Goal: Use online tool/utility: Utilize a website feature to perform a specific function

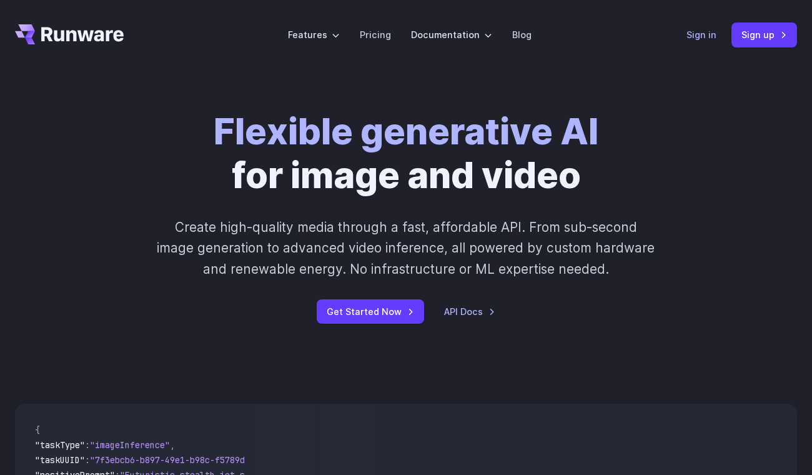
click at [711, 38] on link "Sign in" at bounding box center [701, 34] width 30 height 14
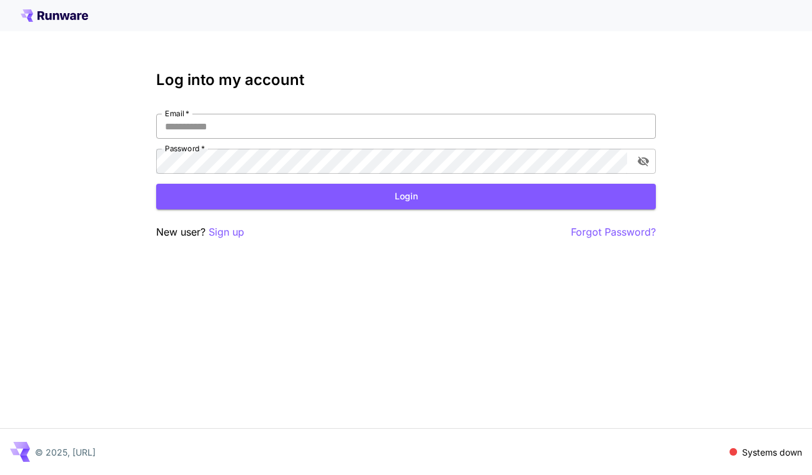
click at [327, 126] on input "Email   *" at bounding box center [406, 126] width 500 height 25
type input "**********"
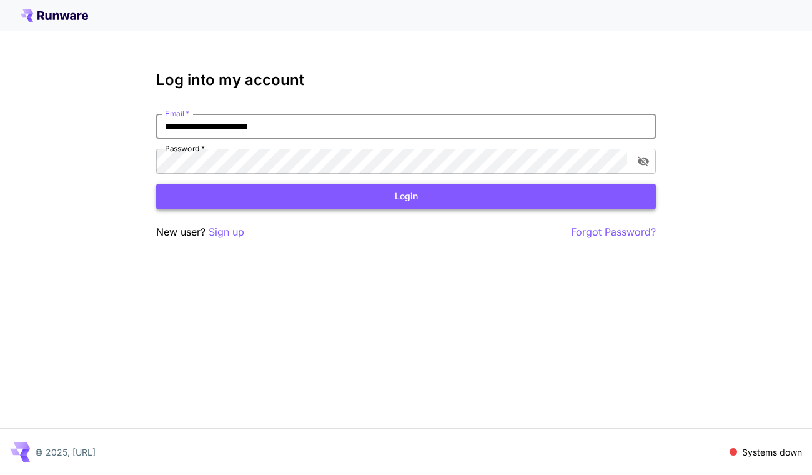
click at [390, 191] on button "Login" at bounding box center [406, 197] width 500 height 26
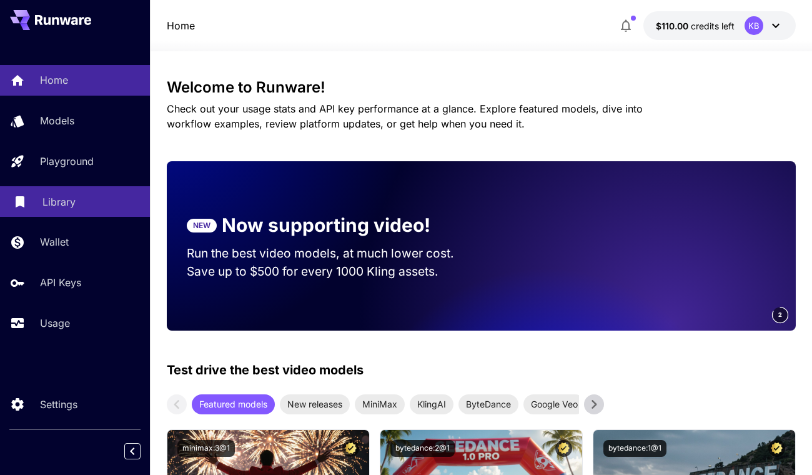
click at [67, 200] on p "Library" at bounding box center [58, 201] width 33 height 15
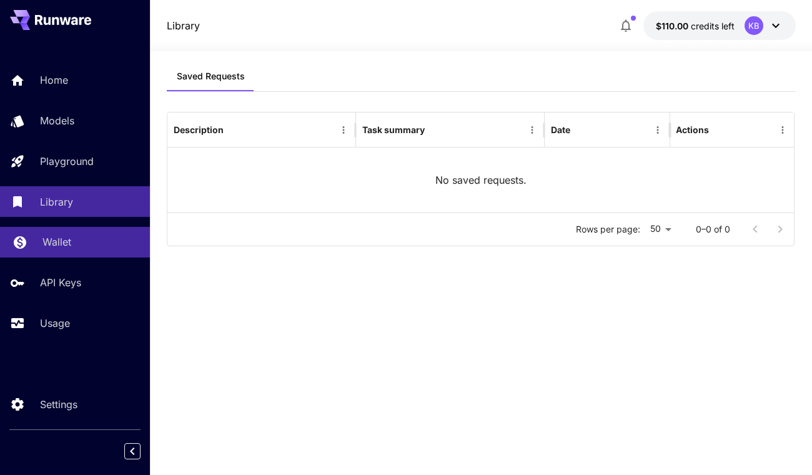
click at [61, 245] on p "Wallet" at bounding box center [56, 241] width 29 height 15
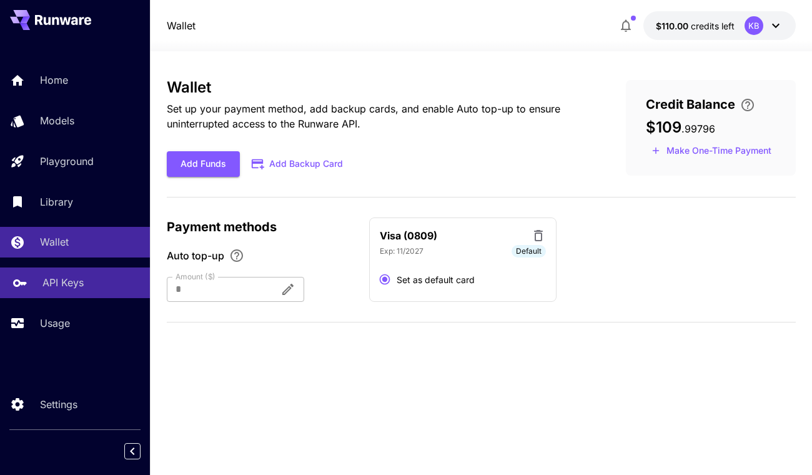
click at [70, 284] on p "API Keys" at bounding box center [62, 282] width 41 height 15
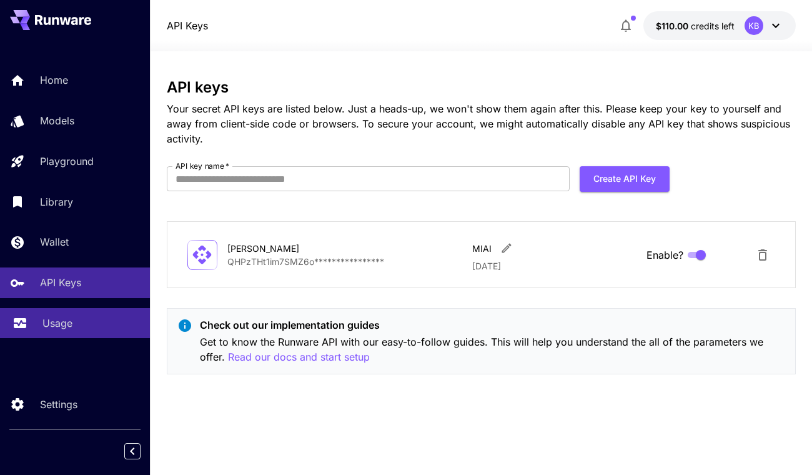
click at [56, 324] on p "Usage" at bounding box center [57, 322] width 30 height 15
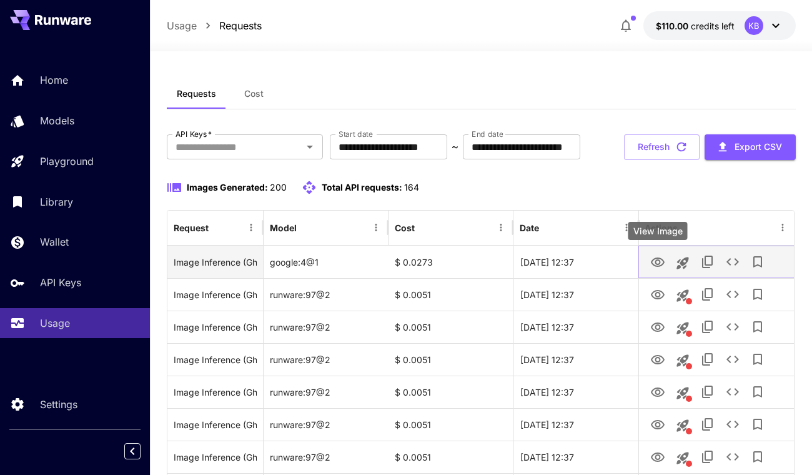
click at [661, 261] on icon "View Image" at bounding box center [656, 262] width 15 height 15
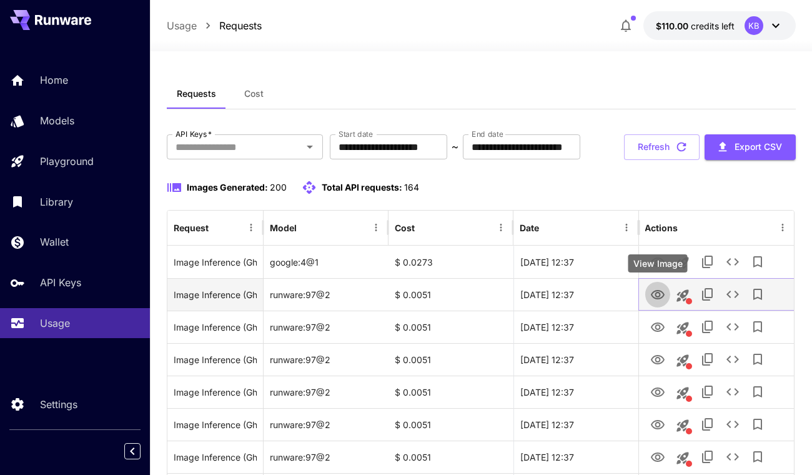
click at [651, 290] on icon "View Image" at bounding box center [656, 294] width 15 height 15
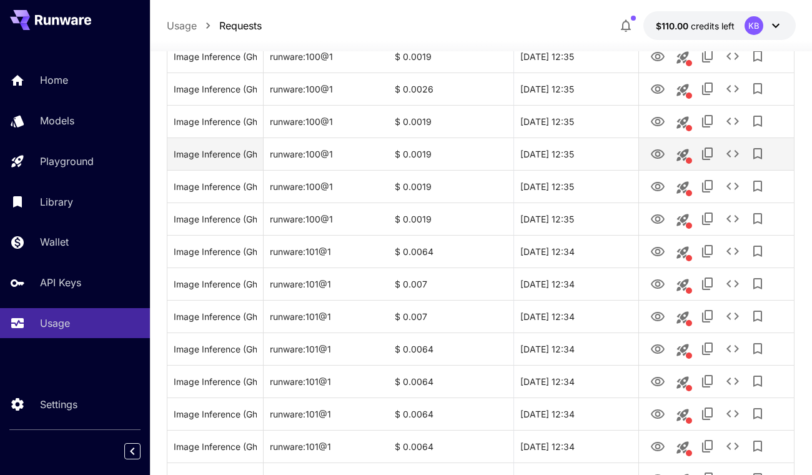
scroll to position [854, 0]
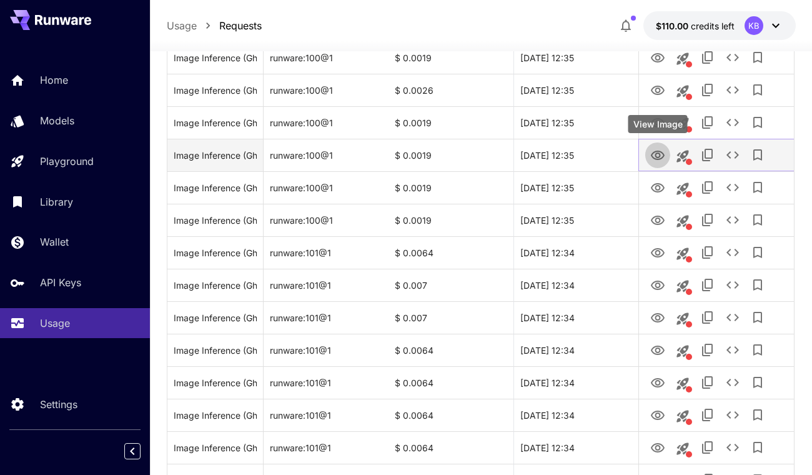
click at [655, 156] on icon "View Image" at bounding box center [657, 155] width 14 height 9
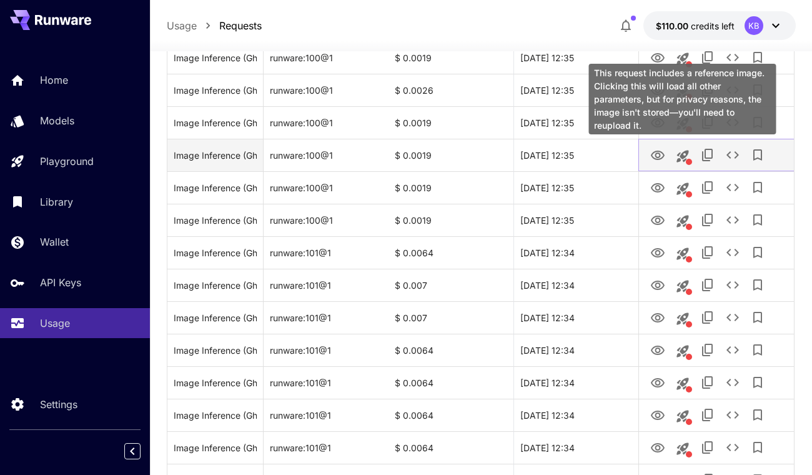
click at [684, 156] on icon "This request includes a reference image. Clicking this will load all other para…" at bounding box center [682, 156] width 12 height 12
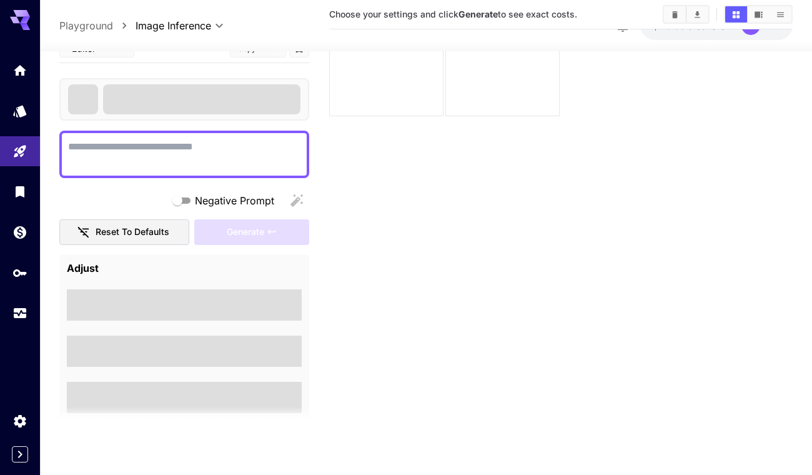
type textarea "**********"
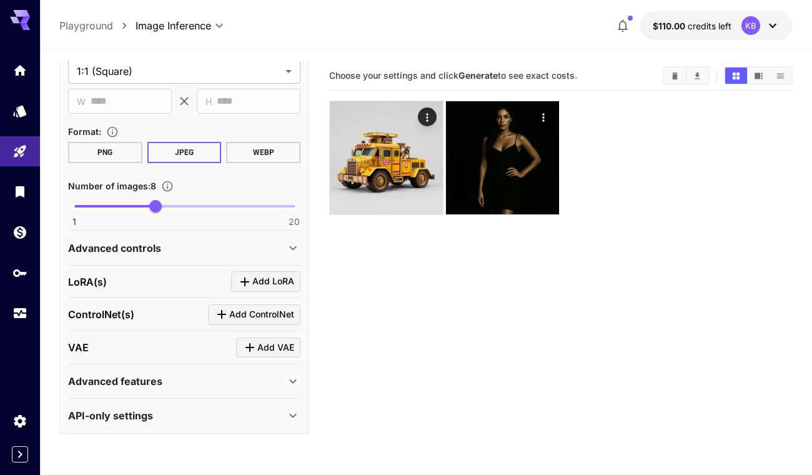
scroll to position [14, 0]
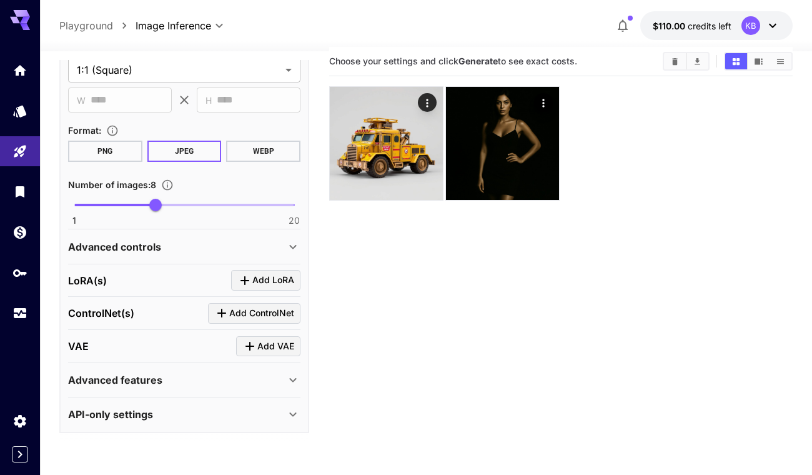
click at [230, 239] on div "Advanced controls" at bounding box center [176, 246] width 217 height 15
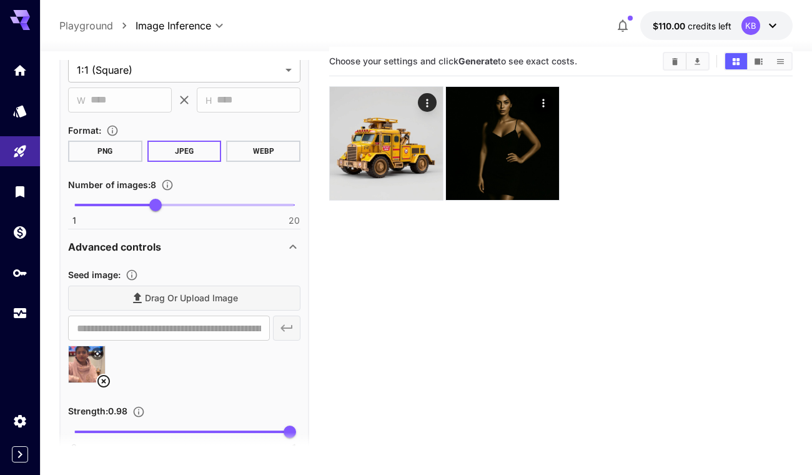
click at [209, 295] on div "Drag or upload image" at bounding box center [184, 298] width 232 height 26
click at [285, 237] on div "Advanced controls" at bounding box center [184, 247] width 232 height 30
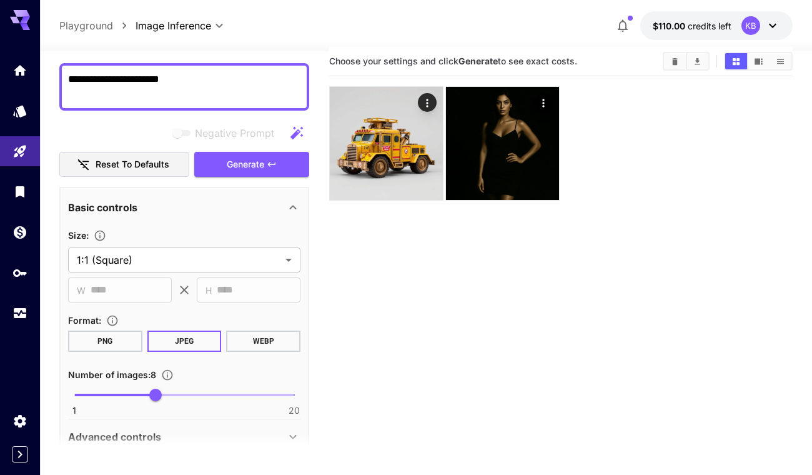
scroll to position [76, 0]
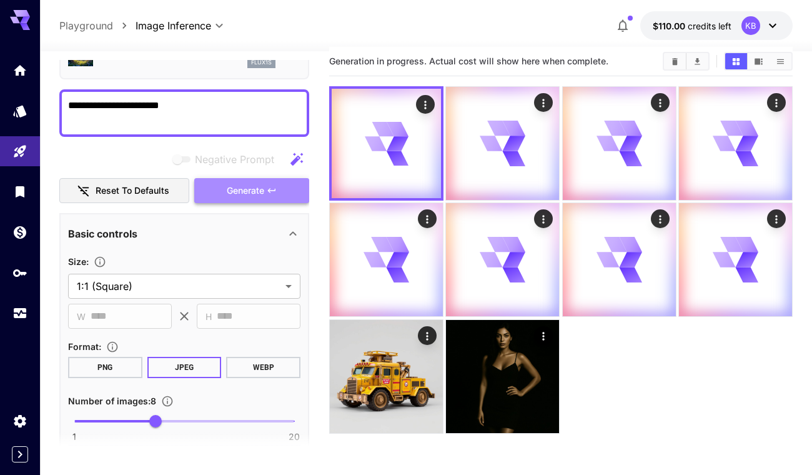
click at [237, 187] on span "Generate" at bounding box center [245, 191] width 37 height 16
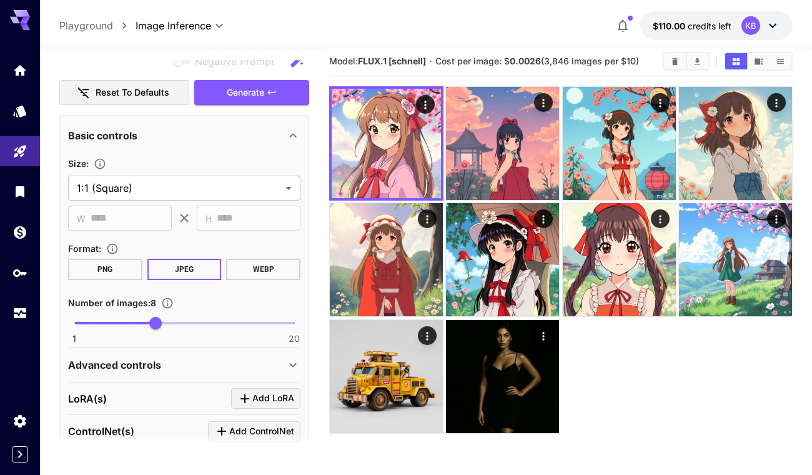
scroll to position [144, 0]
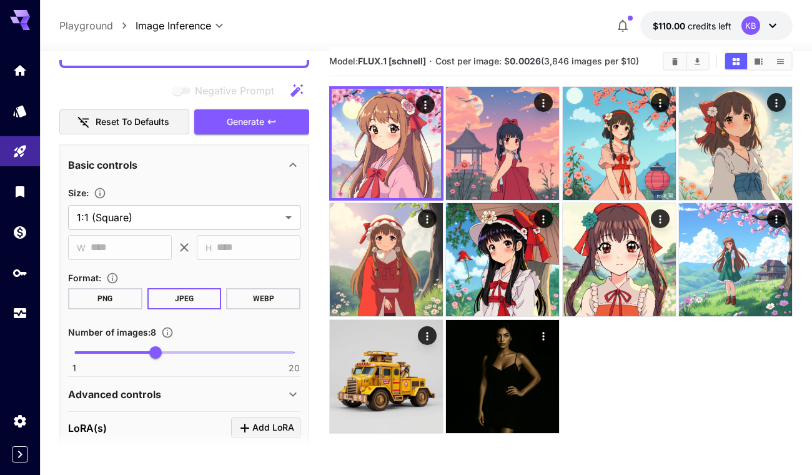
click at [280, 159] on div "Basic controls" at bounding box center [176, 164] width 217 height 15
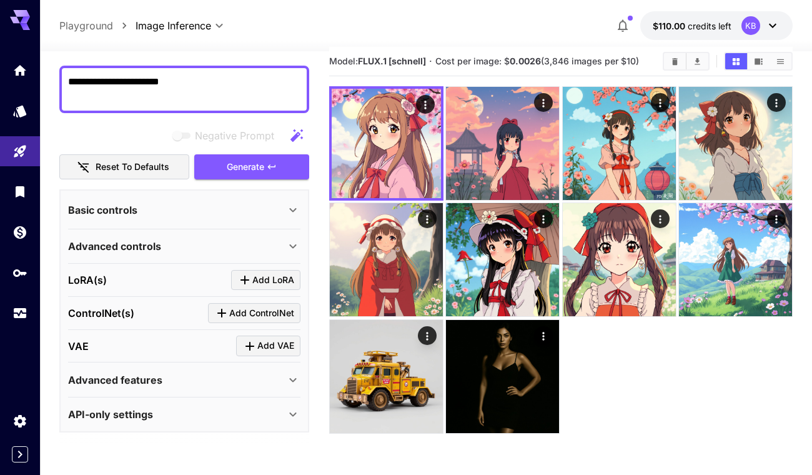
scroll to position [99, 0]
click at [275, 236] on div "Advanced controls" at bounding box center [184, 246] width 232 height 30
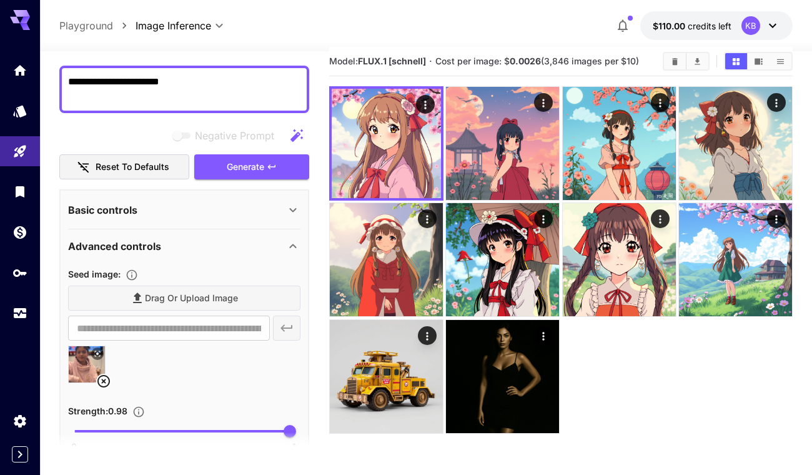
click at [103, 382] on icon at bounding box center [103, 381] width 12 height 12
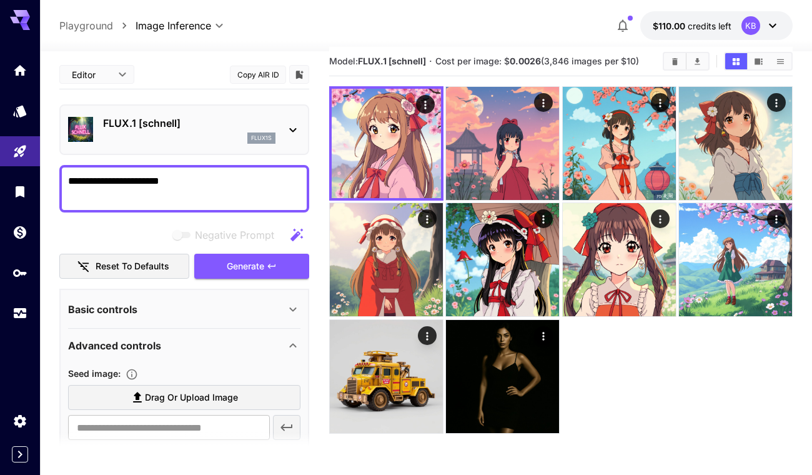
scroll to position [0, 0]
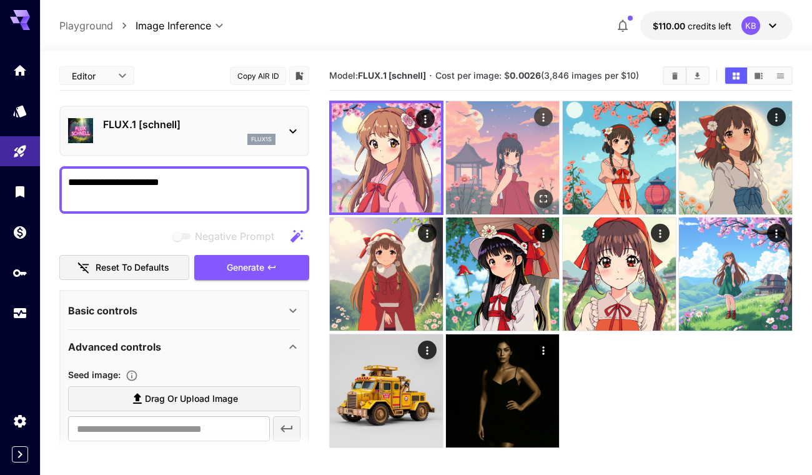
click at [457, 153] on img at bounding box center [502, 157] width 113 height 113
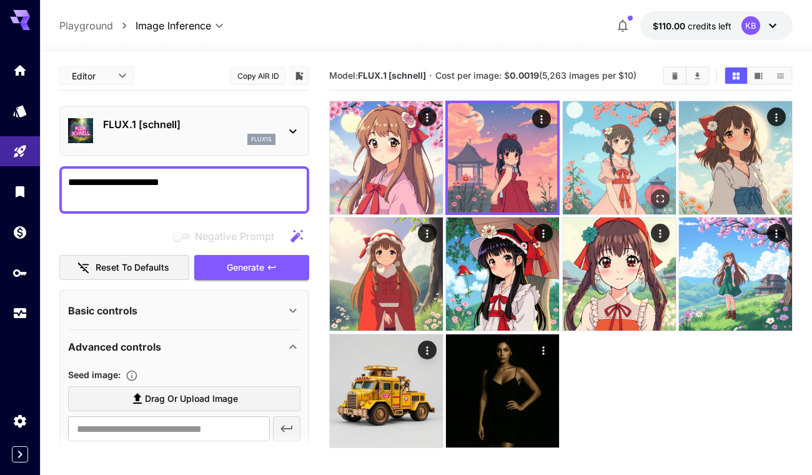
click at [615, 169] on img at bounding box center [619, 157] width 113 height 113
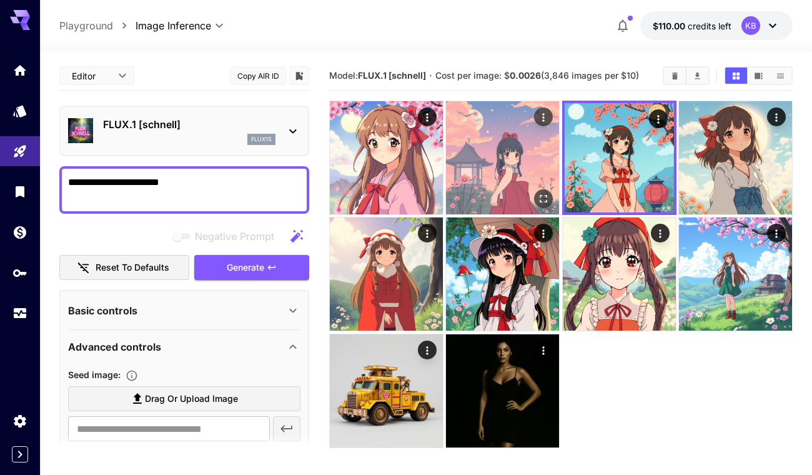
click at [498, 164] on img at bounding box center [502, 157] width 113 height 113
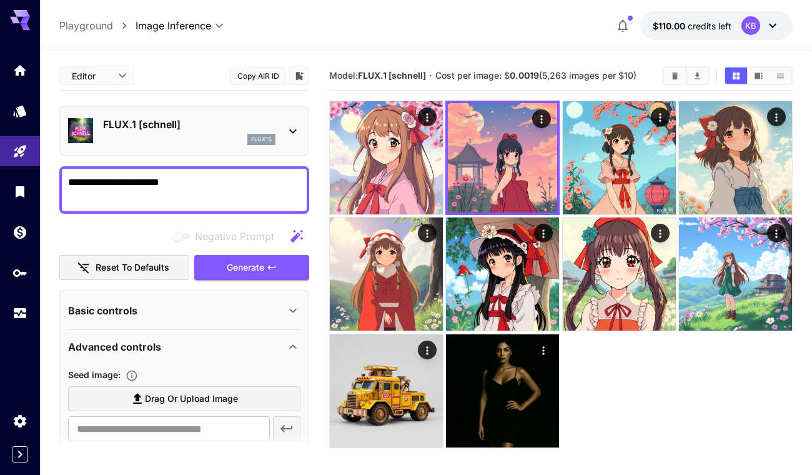
click at [193, 141] on div "flux1s" at bounding box center [189, 139] width 172 height 11
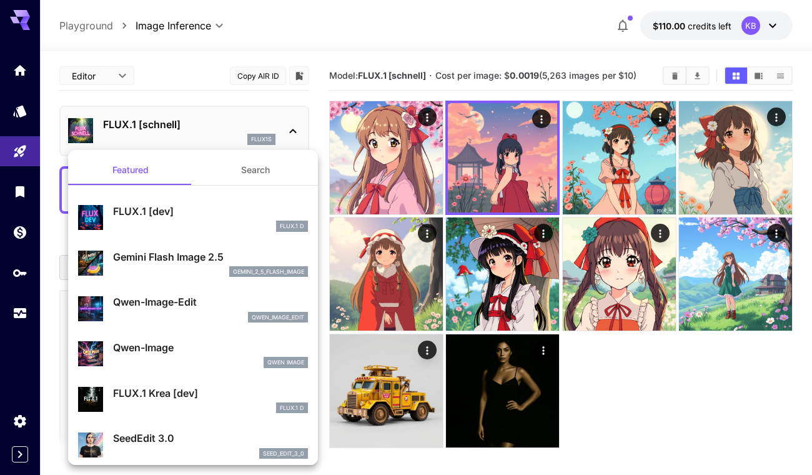
click at [190, 212] on p "FLUX.1 [dev]" at bounding box center [210, 211] width 195 height 15
type input "**"
type input "***"
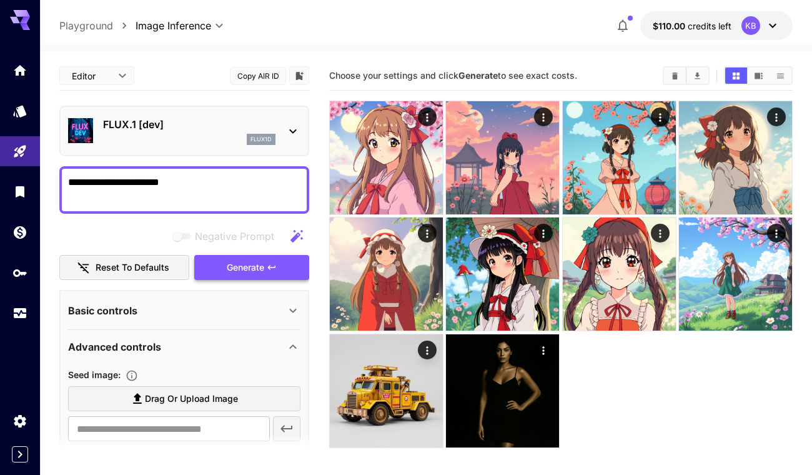
click at [214, 270] on button "Generate" at bounding box center [251, 268] width 115 height 26
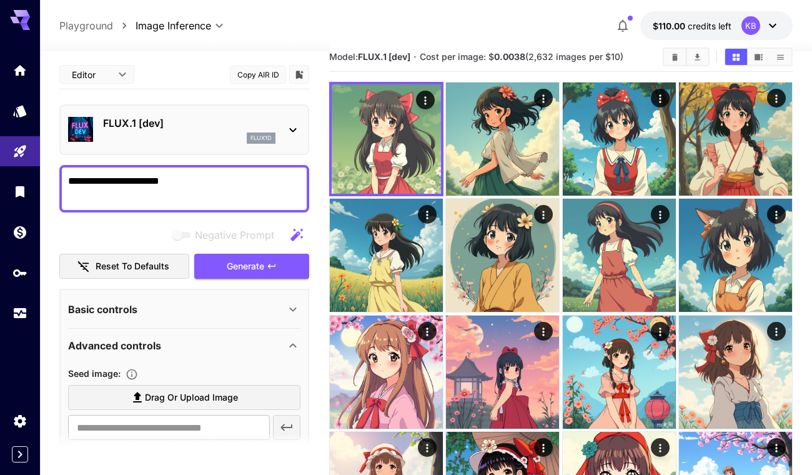
scroll to position [16, 0]
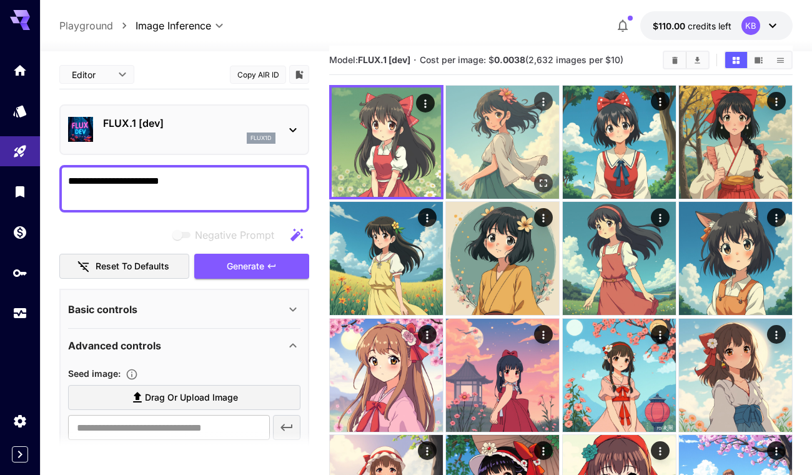
click at [497, 124] on img at bounding box center [502, 142] width 113 height 113
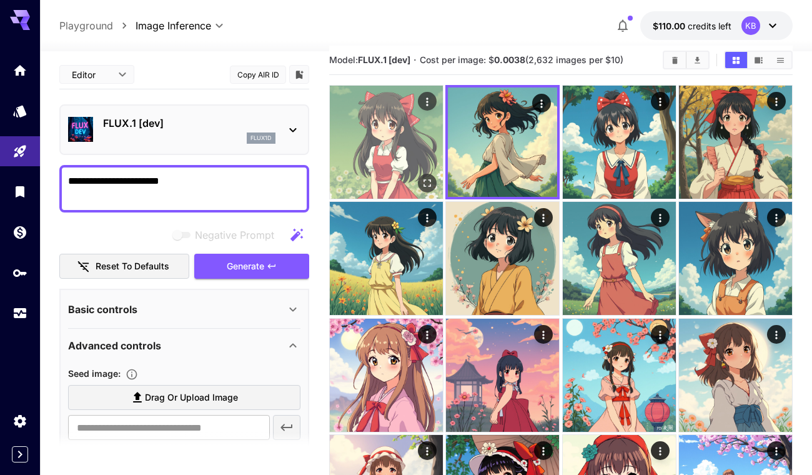
click at [398, 163] on img at bounding box center [386, 142] width 113 height 113
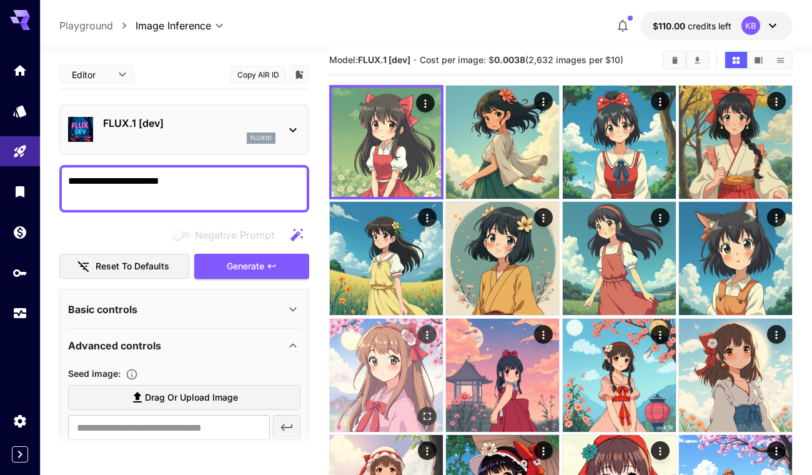
click at [382, 350] on img at bounding box center [386, 374] width 113 height 113
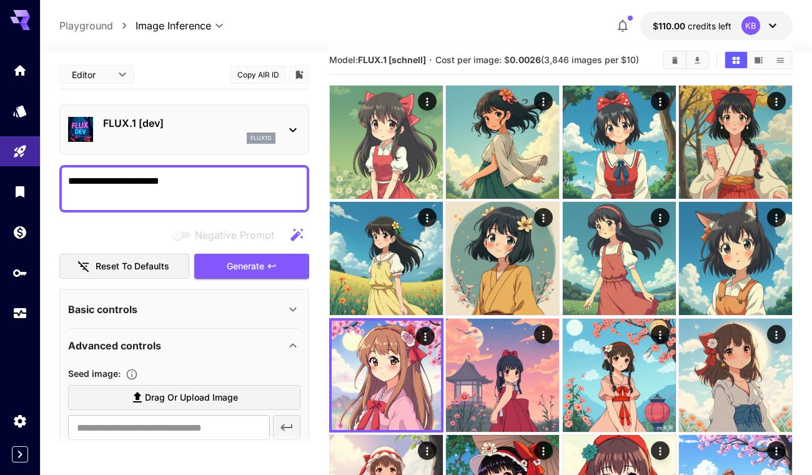
click at [386, 61] on b "FLUX.1 [schnell]" at bounding box center [392, 59] width 68 height 11
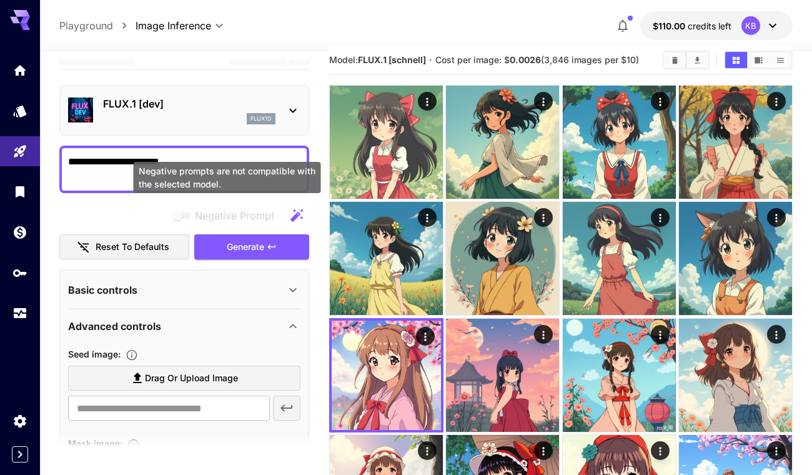
scroll to position [25, 0]
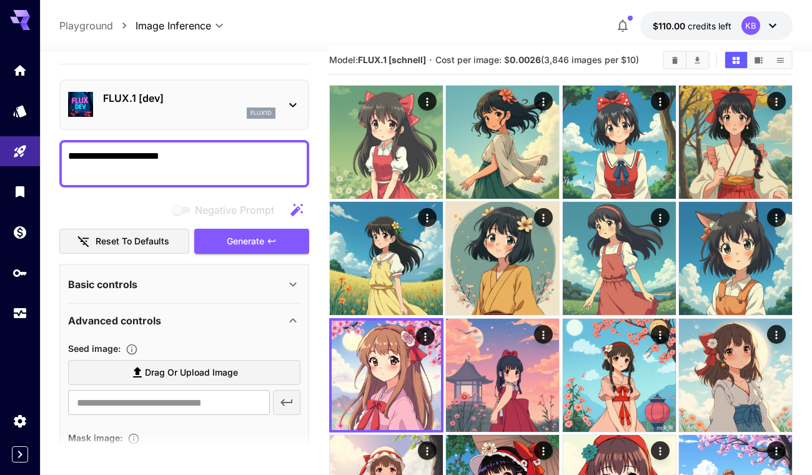
click at [203, 98] on p "FLUX.1 [dev]" at bounding box center [189, 98] width 172 height 15
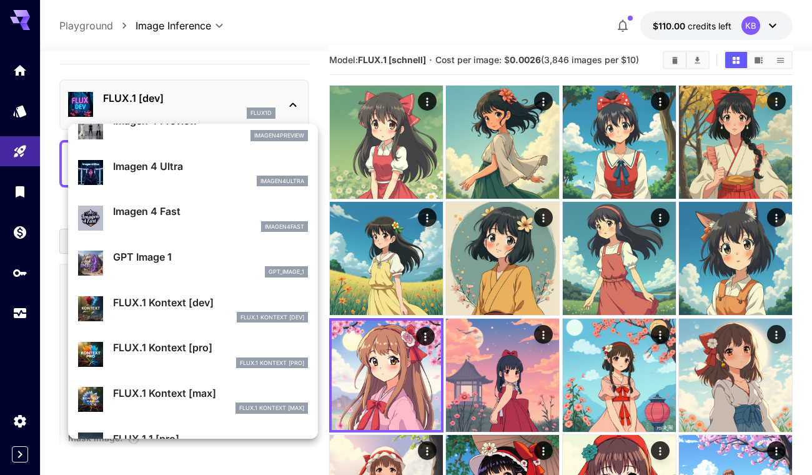
scroll to position [610, 0]
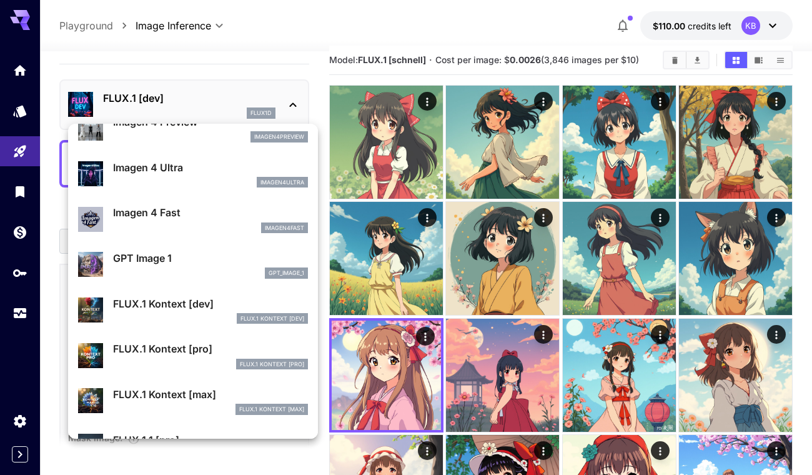
click at [2, 158] on div at bounding box center [406, 237] width 812 height 475
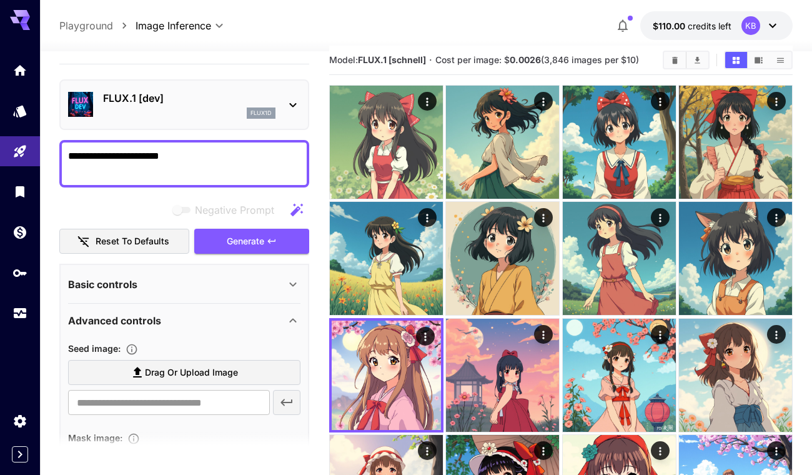
click at [17, 26] on icon at bounding box center [20, 20] width 20 height 20
click at [25, 72] on icon "Home" at bounding box center [21, 66] width 15 height 15
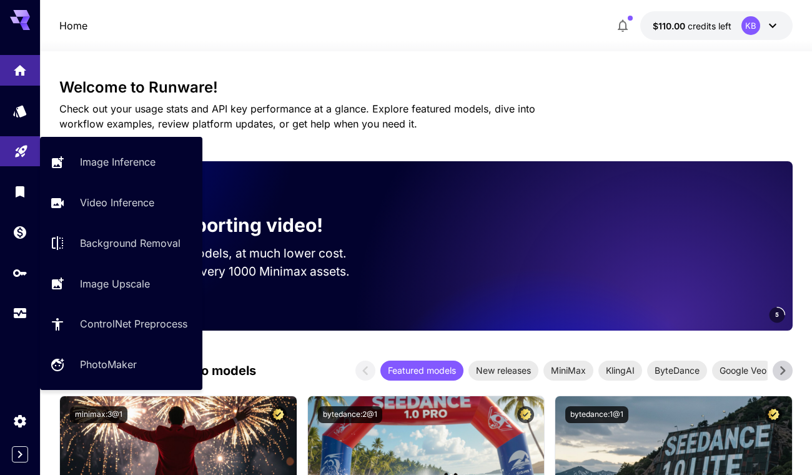
click at [23, 166] on link at bounding box center [20, 151] width 40 height 31
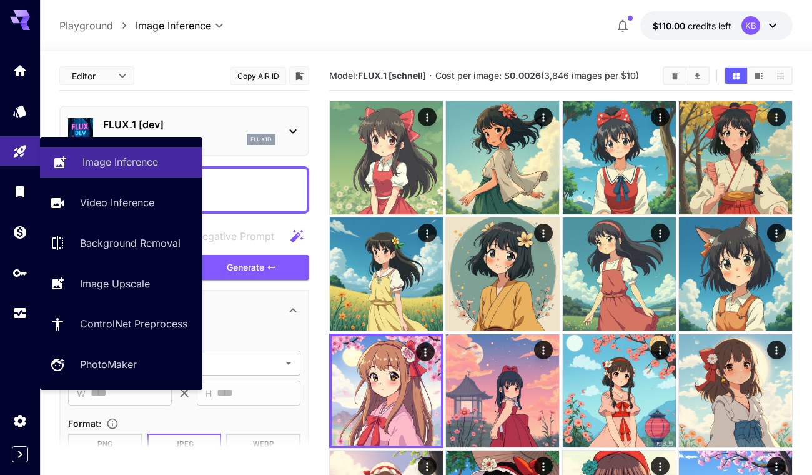
click at [95, 162] on p "Image Inference" at bounding box center [120, 161] width 76 height 15
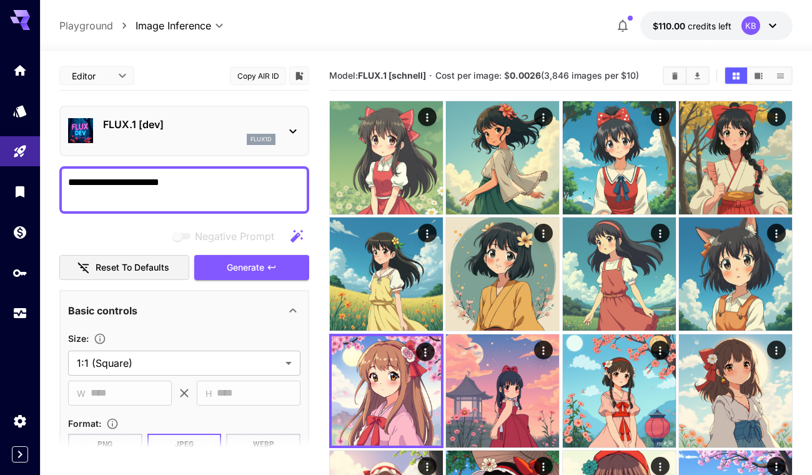
click at [189, 125] on p "FLUX.1 [dev]" at bounding box center [189, 124] width 172 height 15
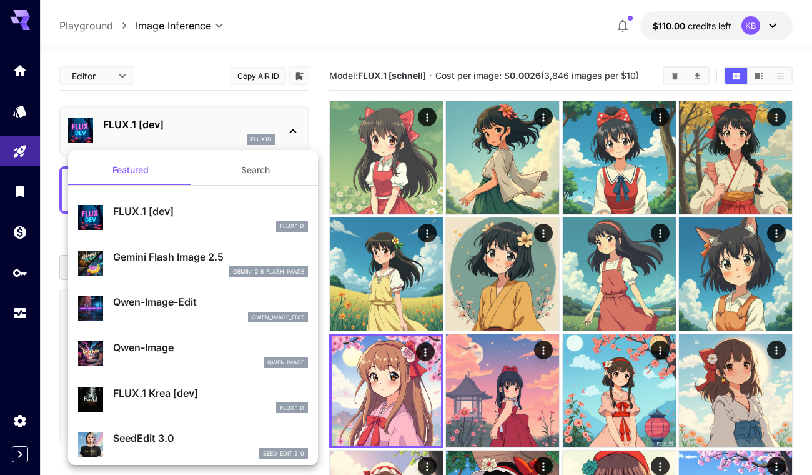
click at [240, 172] on button "Search" at bounding box center [255, 170] width 125 height 30
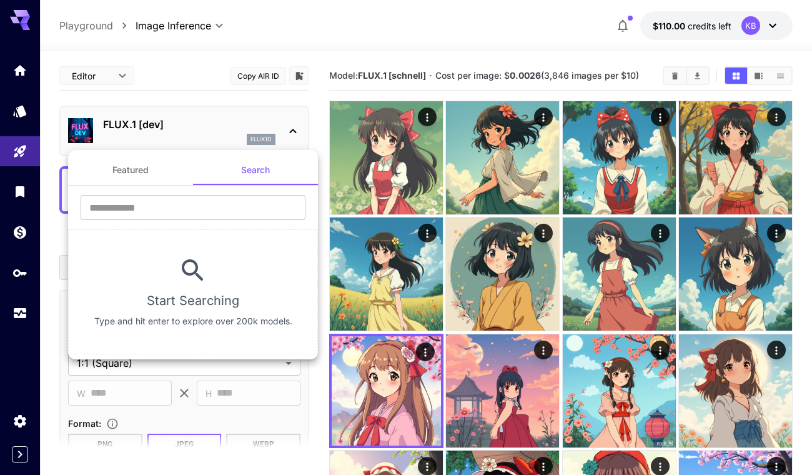
click at [162, 175] on button "Featured" at bounding box center [130, 170] width 125 height 30
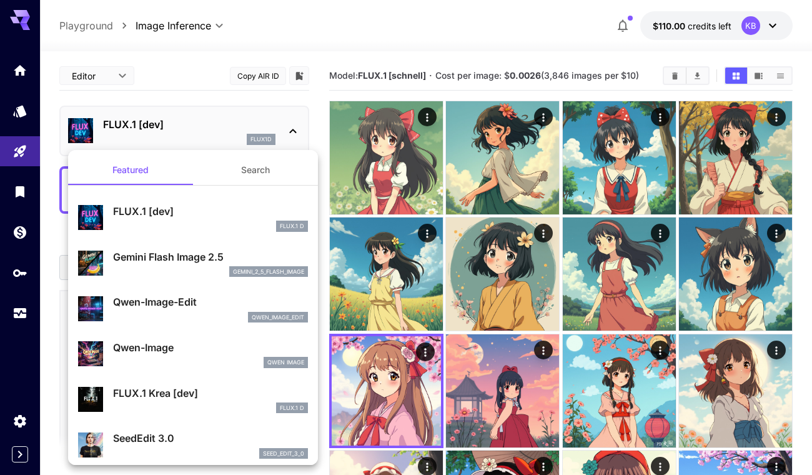
click at [253, 172] on button "Search" at bounding box center [255, 170] width 125 height 30
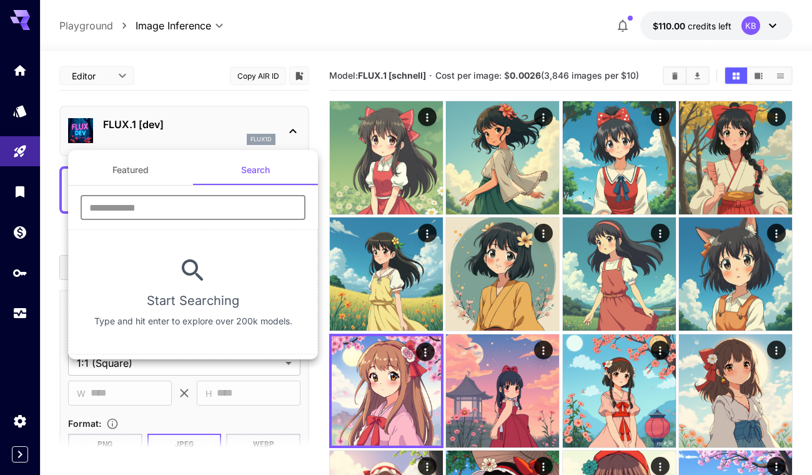
click at [219, 207] on input "text" at bounding box center [193, 207] width 225 height 25
click at [210, 124] on div at bounding box center [406, 237] width 812 height 475
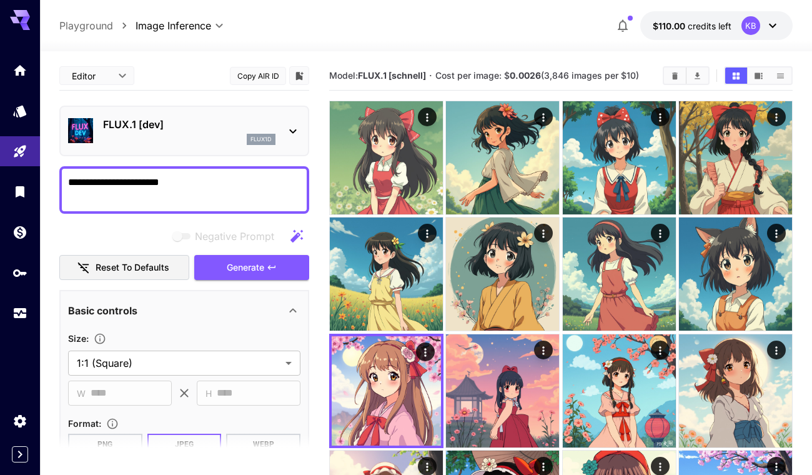
click at [297, 127] on icon at bounding box center [292, 131] width 15 height 15
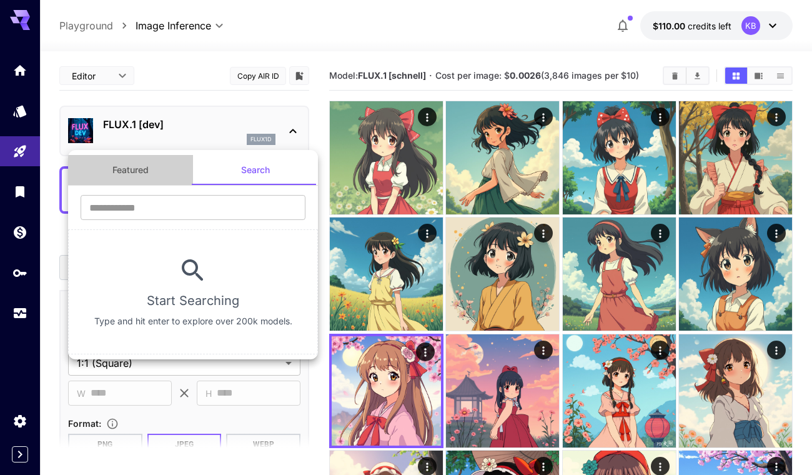
click at [147, 168] on button "Featured" at bounding box center [130, 170] width 125 height 30
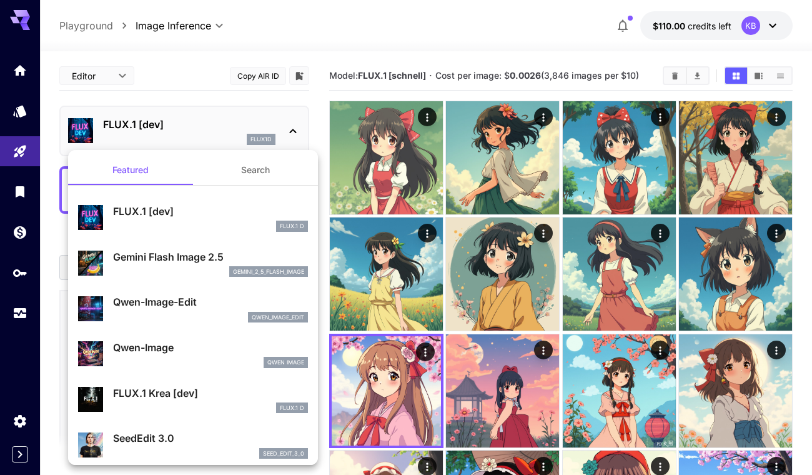
click at [758, 76] on div at bounding box center [406, 237] width 812 height 475
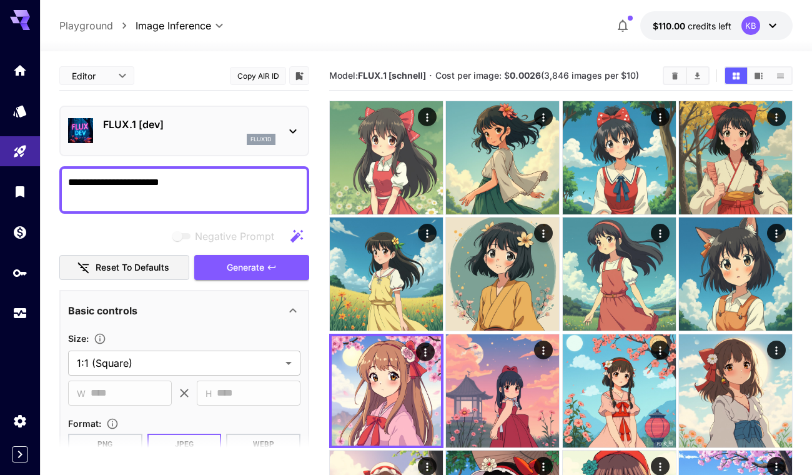
click at [758, 76] on icon "Show images in video view" at bounding box center [758, 75] width 8 height 6
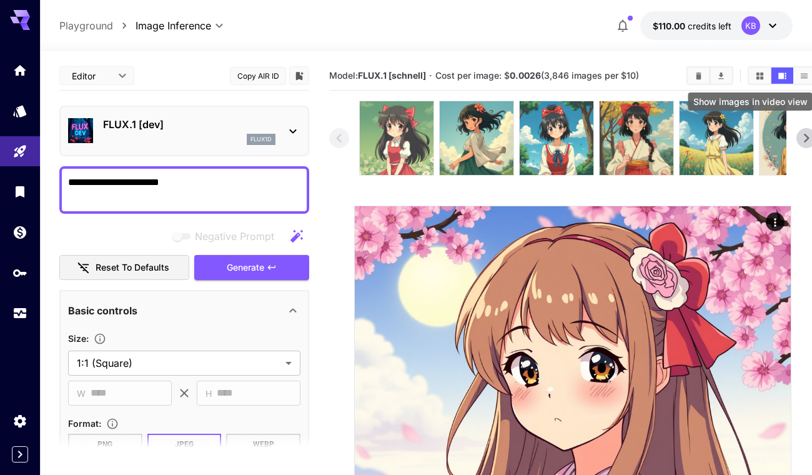
click at [783, 76] on icon "Show images in video view" at bounding box center [782, 75] width 8 height 6
click at [809, 76] on button "Show images in list view" at bounding box center [804, 75] width 22 height 16
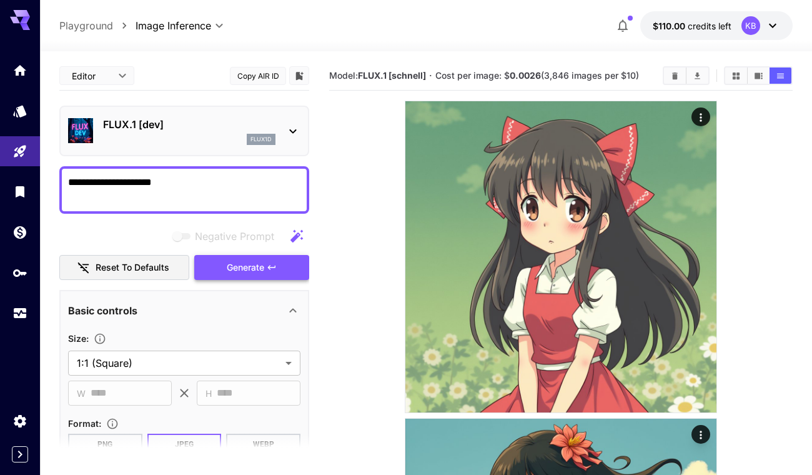
type textarea "**********"
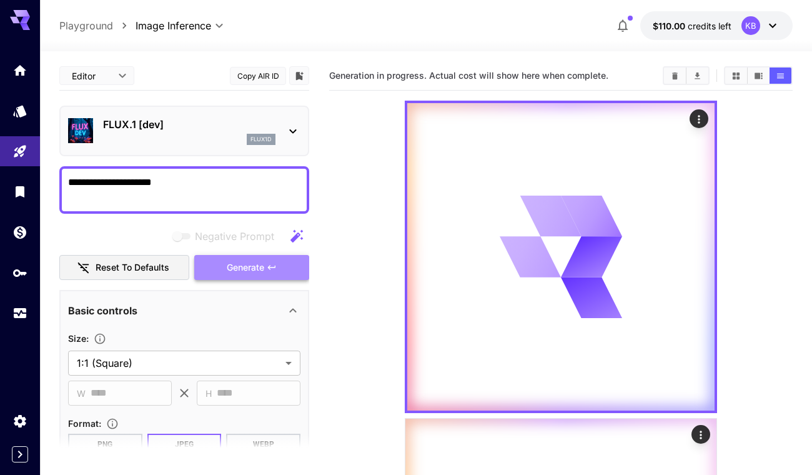
click at [259, 264] on span "Generate" at bounding box center [245, 268] width 37 height 16
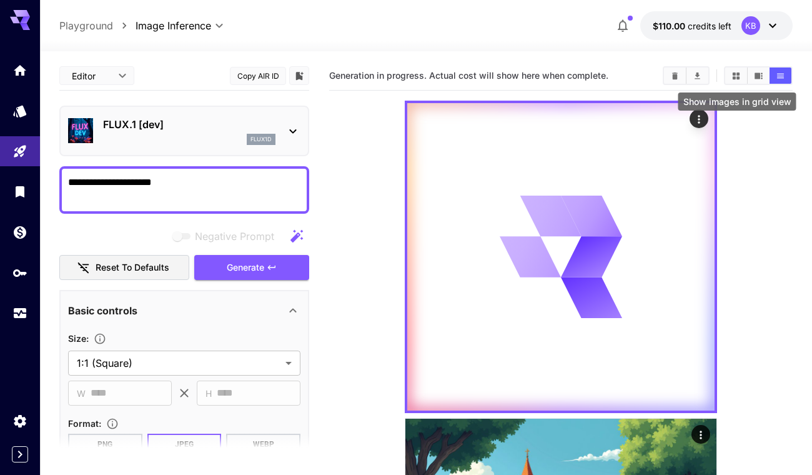
click at [739, 74] on icon "Show images in grid view" at bounding box center [735, 75] width 9 height 9
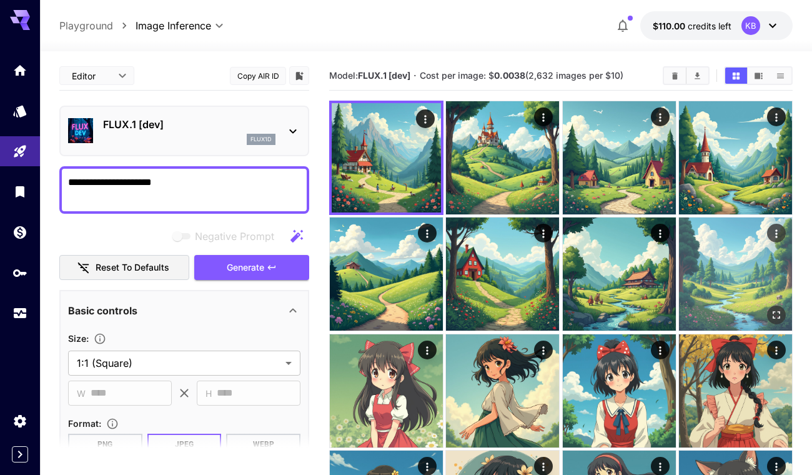
click at [703, 275] on img at bounding box center [735, 273] width 113 height 113
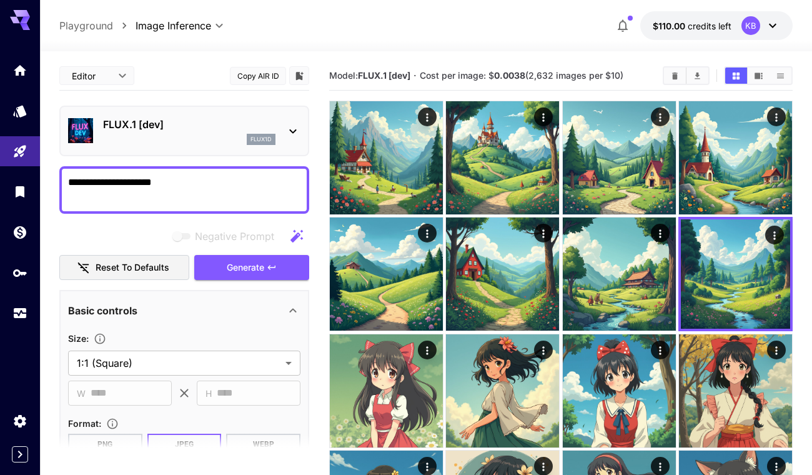
click at [197, 125] on p "FLUX.1 [dev]" at bounding box center [189, 124] width 172 height 15
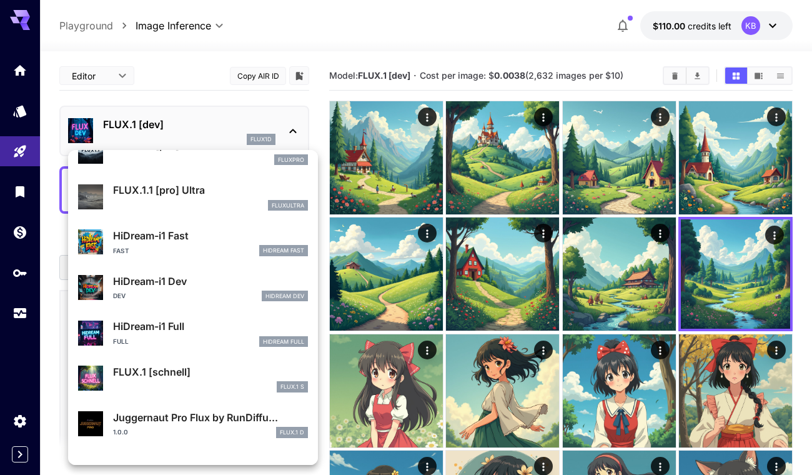
scroll to position [934, 0]
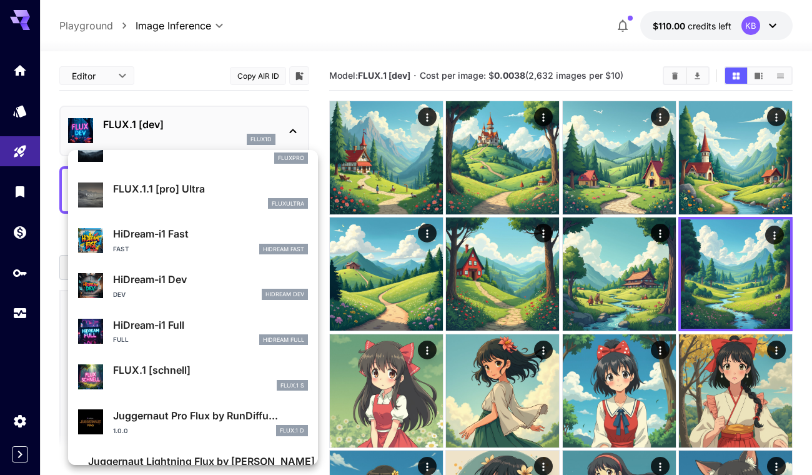
click at [159, 370] on p "FLUX.1 [schnell]" at bounding box center [210, 369] width 195 height 15
type input "*"
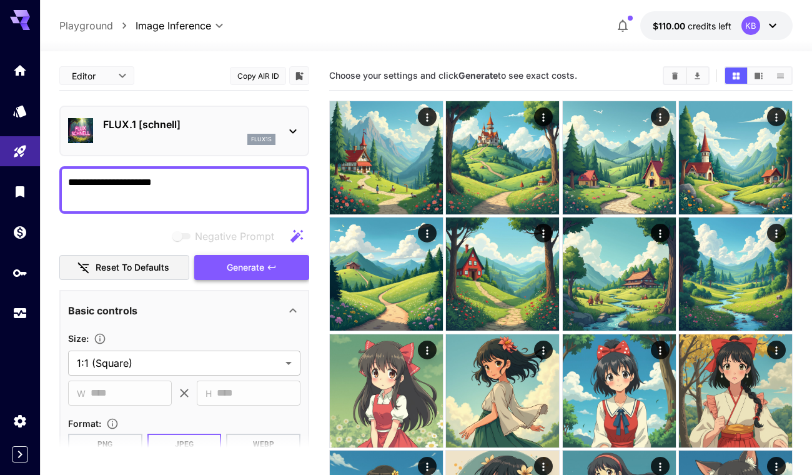
click at [245, 269] on span "Generate" at bounding box center [245, 268] width 37 height 16
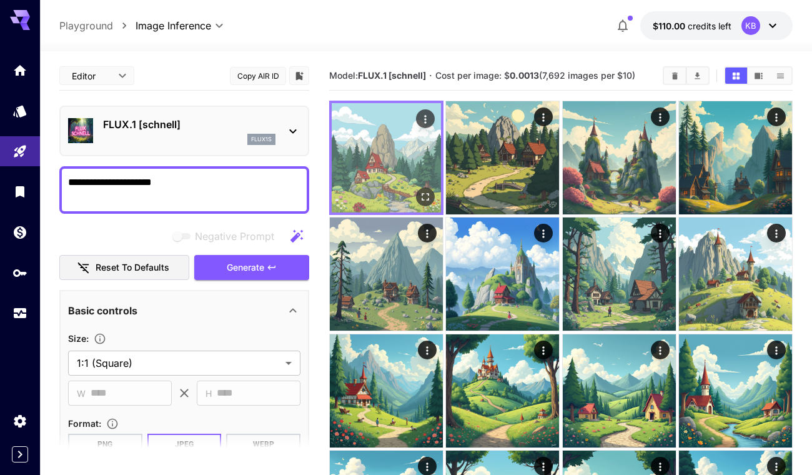
click at [385, 167] on img at bounding box center [386, 157] width 109 height 109
click at [426, 117] on icon "Actions" at bounding box center [425, 119] width 12 height 12
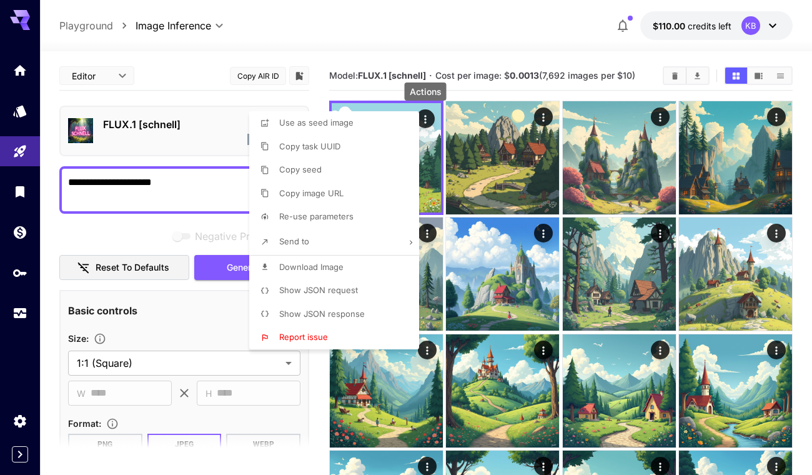
click at [355, 151] on li "Copy task UUID" at bounding box center [337, 147] width 177 height 24
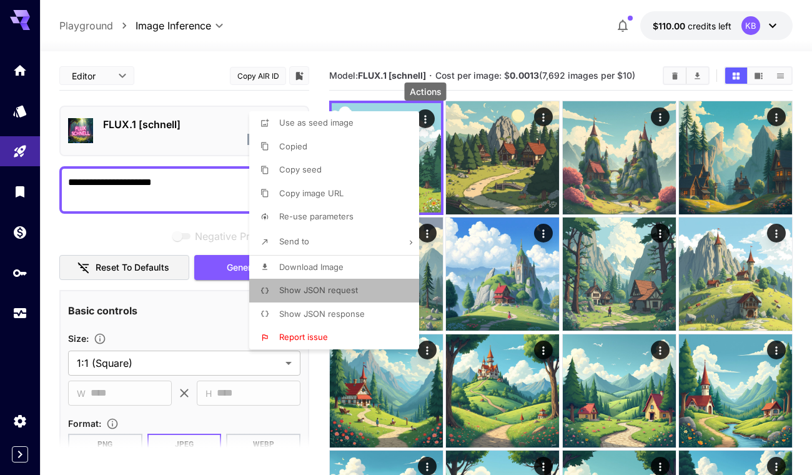
click at [347, 290] on span "Show JSON request" at bounding box center [318, 290] width 79 height 10
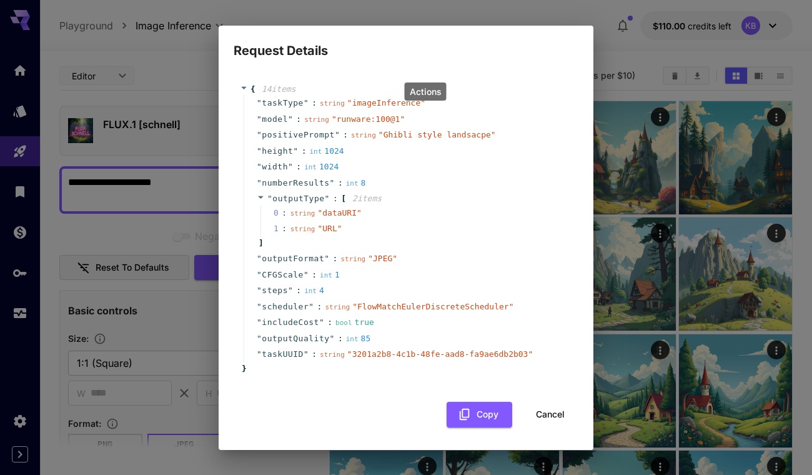
click at [379, 99] on span "" imageInference "" at bounding box center [386, 102] width 78 height 9
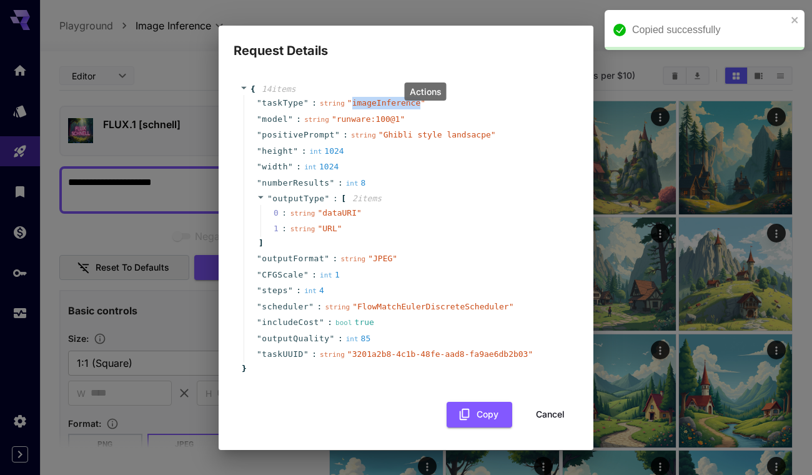
click at [379, 99] on span "" imageInference "" at bounding box center [386, 102] width 78 height 9
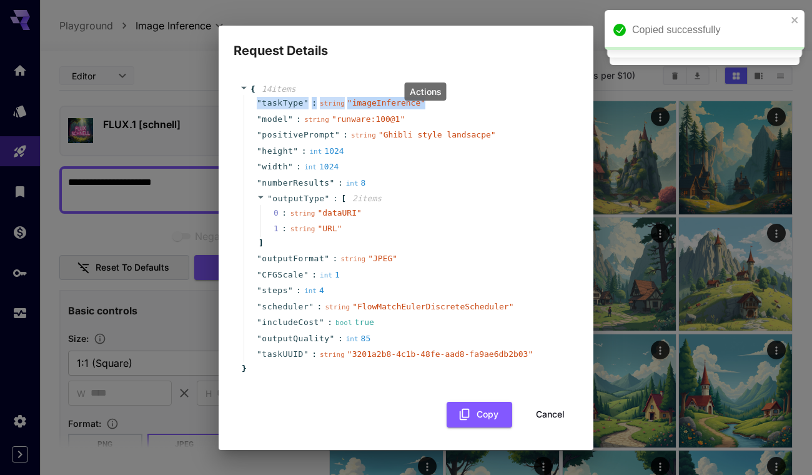
copy div "" taskType " : string " imageInference ""
click at [397, 137] on span "" Ghibli style landsacpe "" at bounding box center [436, 134] width 117 height 9
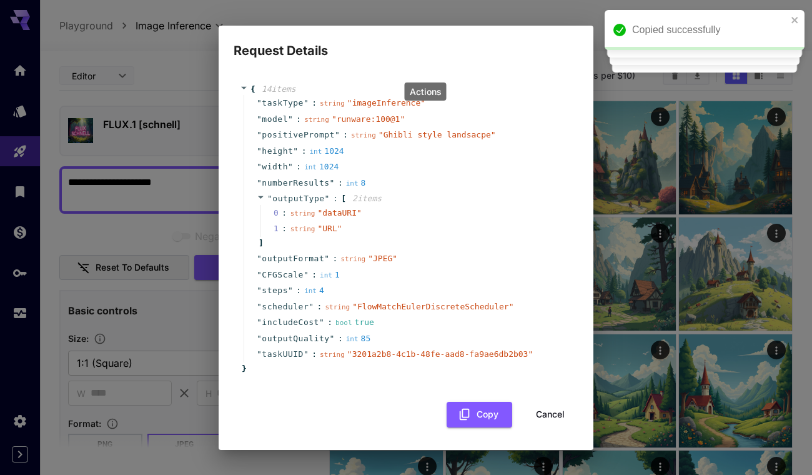
click at [159, 59] on div "Request Details { 14 item s " taskType " : string " imageInference " " model " …" at bounding box center [406, 237] width 812 height 475
click at [552, 412] on button "Cancel" at bounding box center [550, 415] width 56 height 26
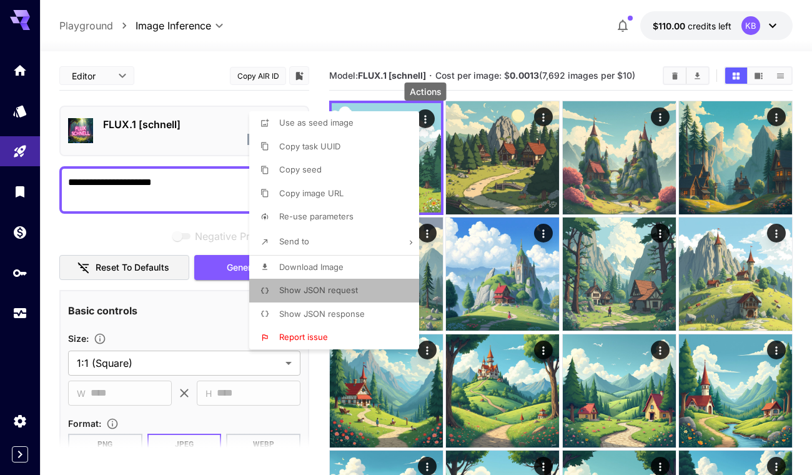
click at [340, 299] on li "Show JSON request" at bounding box center [337, 291] width 177 height 24
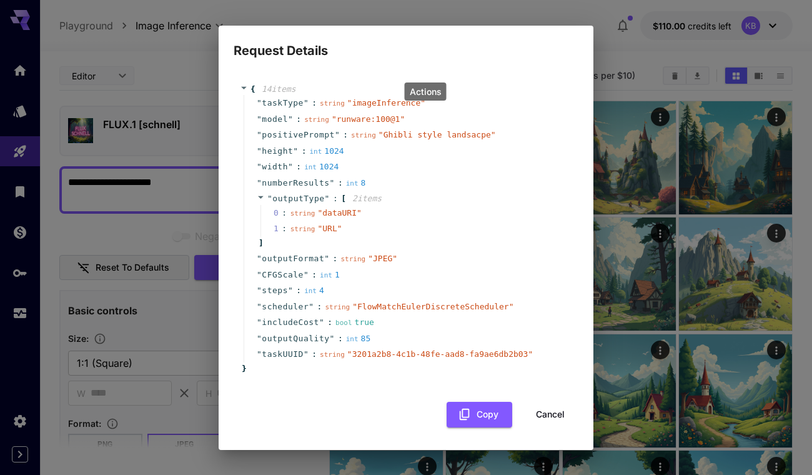
click at [541, 411] on button "Cancel" at bounding box center [550, 415] width 56 height 26
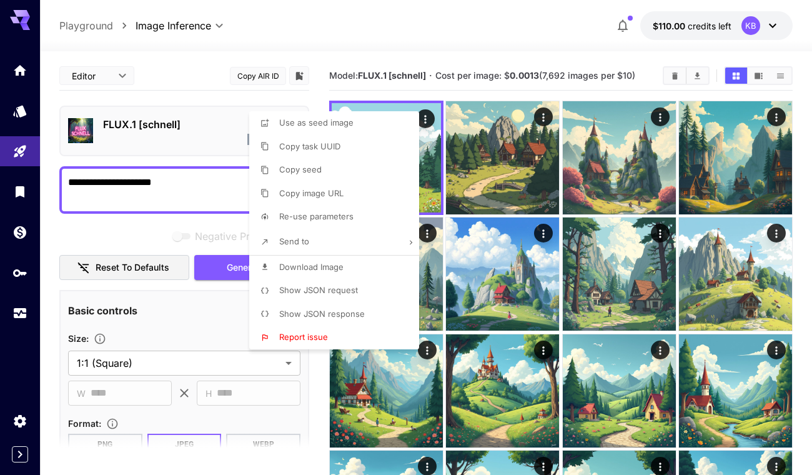
click at [520, 50] on div at bounding box center [406, 237] width 812 height 475
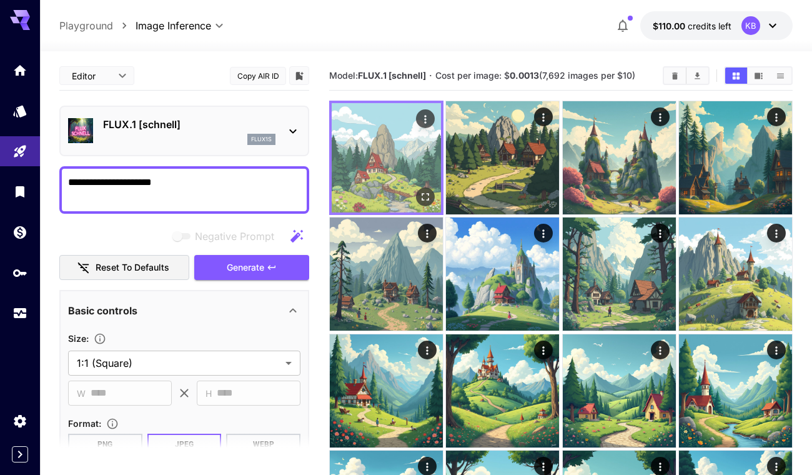
click at [423, 116] on icon "Actions" at bounding box center [425, 119] width 12 height 12
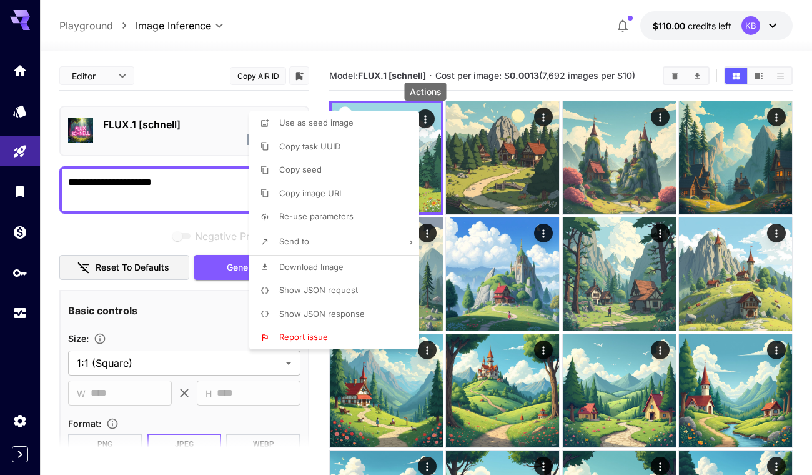
click at [354, 290] on span "Show JSON request" at bounding box center [318, 290] width 79 height 10
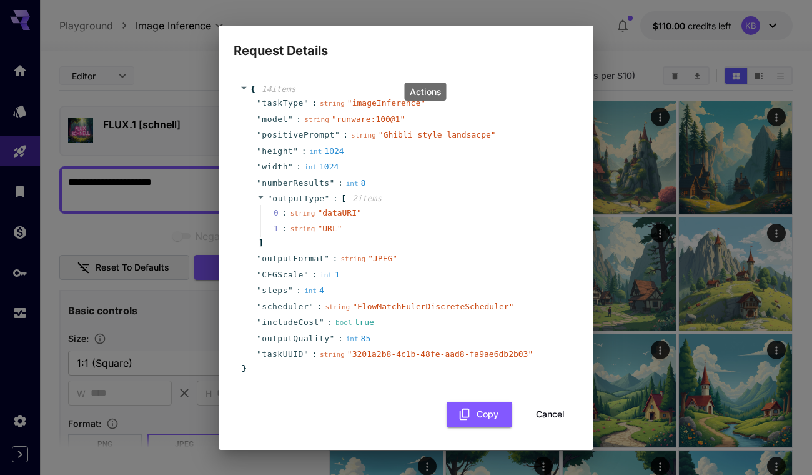
click at [550, 408] on button "Cancel" at bounding box center [550, 415] width 56 height 26
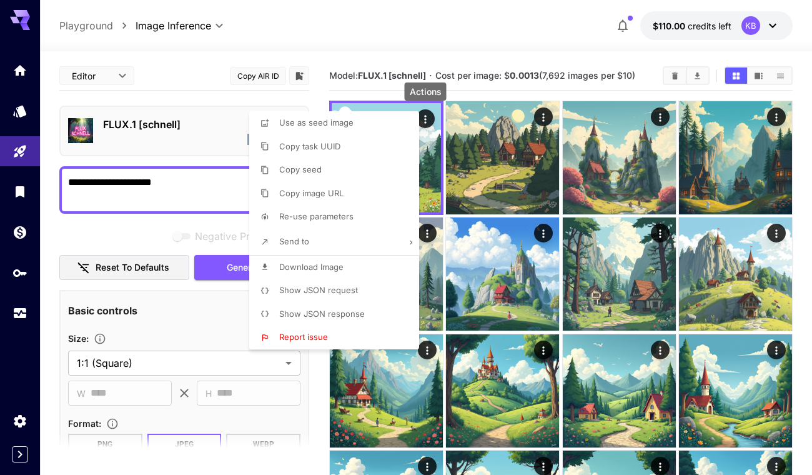
click at [490, 287] on div at bounding box center [406, 237] width 812 height 475
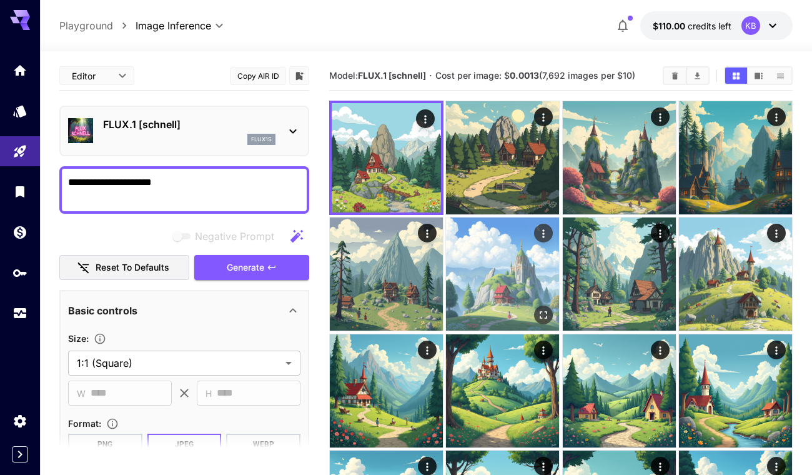
click at [508, 285] on img at bounding box center [502, 273] width 113 height 113
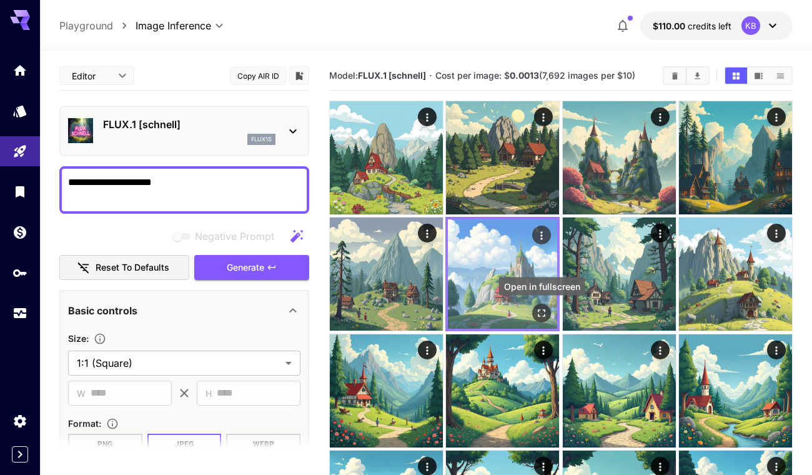
click at [540, 309] on icon "Open in fullscreen" at bounding box center [541, 313] width 12 height 12
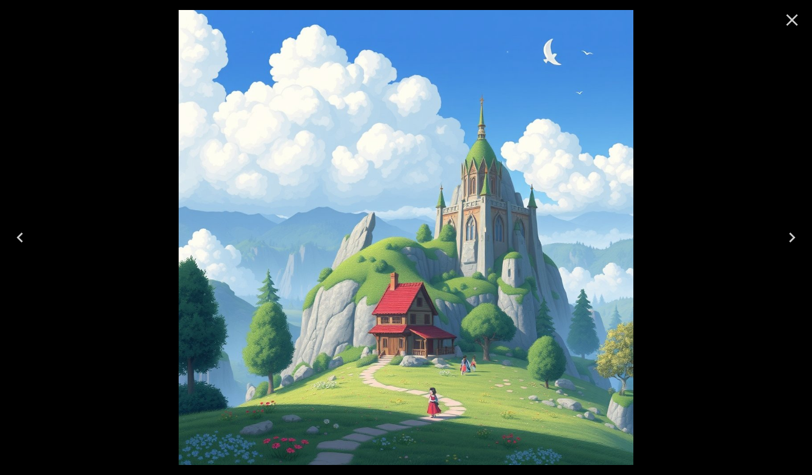
click at [526, 309] on img at bounding box center [406, 237] width 455 height 455
click at [789, 20] on icon "Close" at bounding box center [792, 20] width 20 height 20
